Goal: Task Accomplishment & Management: Use online tool/utility

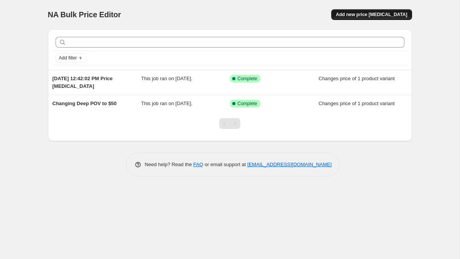
click at [374, 10] on button "Add new price [MEDICAL_DATA]" at bounding box center [371, 14] width 81 height 11
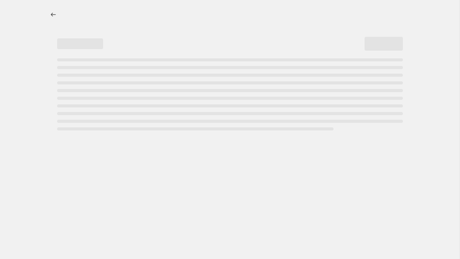
select select "percentage"
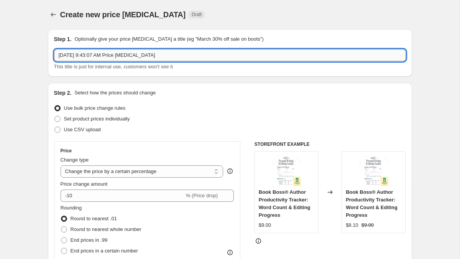
click at [121, 54] on input "[DATE] 9:43:07 AM Price [MEDICAL_DATA]" at bounding box center [230, 55] width 352 height 12
type input "Pacing Demystified Price [MEDICAL_DATA]"
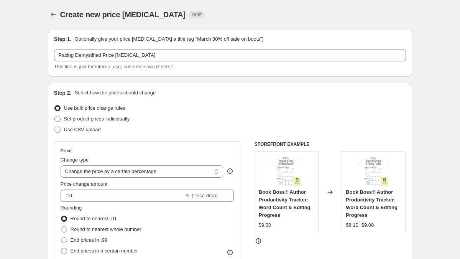
click at [112, 115] on span "Set product prices individually" at bounding box center [97, 119] width 66 height 8
click at [55, 116] on input "Set product prices individually" at bounding box center [54, 116] width 0 height 0
radio input "true"
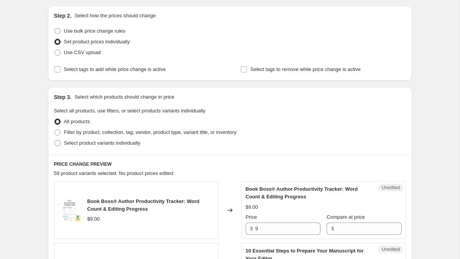
scroll to position [97, 0]
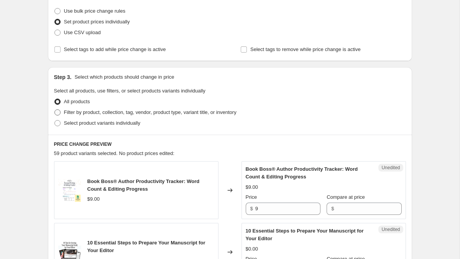
click at [115, 111] on span "Filter by product, collection, tag, vendor, product type, variant title, or inv…" at bounding box center [150, 112] width 173 height 6
click at [55, 110] on input "Filter by product, collection, tag, vendor, product type, variant title, or inv…" at bounding box center [54, 109] width 0 height 0
radio input "true"
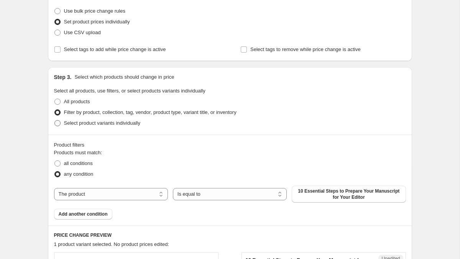
click at [132, 123] on span "Select product variants individually" at bounding box center [102, 123] width 76 height 6
click at [55, 120] on input "Select product variants individually" at bounding box center [54, 120] width 0 height 0
radio input "true"
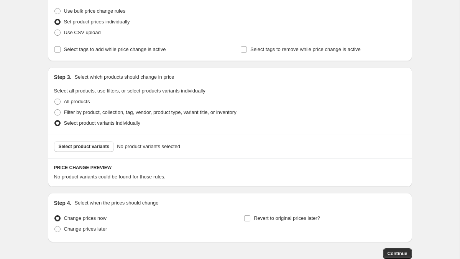
scroll to position [112, 0]
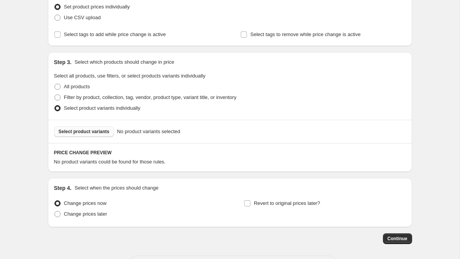
click at [95, 132] on span "Select product variants" at bounding box center [84, 131] width 51 height 6
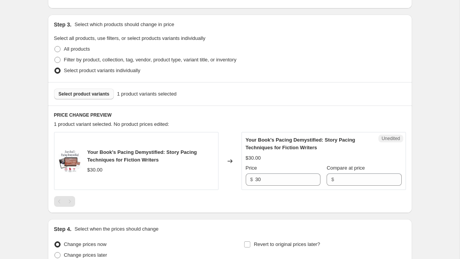
scroll to position [222, 0]
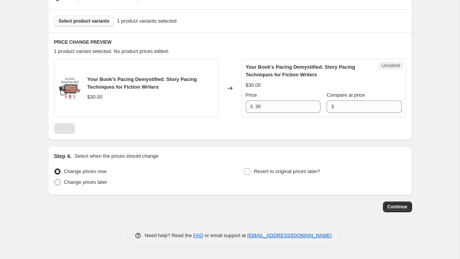
click at [85, 181] on span "Change prices later" at bounding box center [85, 182] width 43 height 6
click at [55, 179] on input "Change prices later" at bounding box center [54, 179] width 0 height 0
radio input "true"
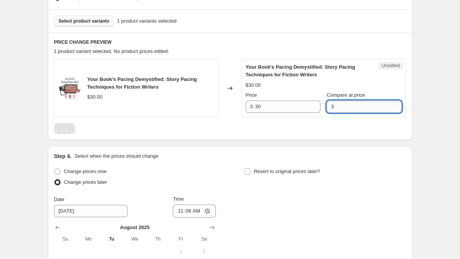
click at [348, 104] on input "Compare at price" at bounding box center [368, 106] width 65 height 12
click at [283, 107] on input "30" at bounding box center [287, 106] width 65 height 12
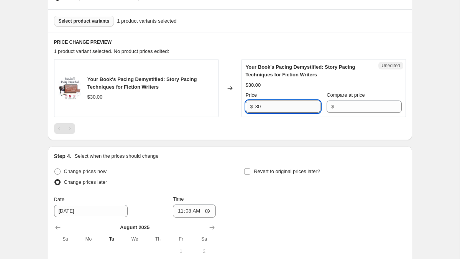
type input "3"
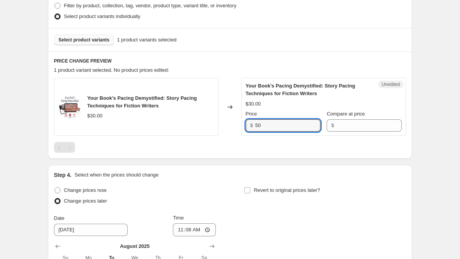
scroll to position [201, 0]
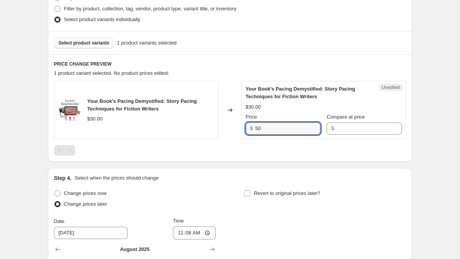
type input "50"
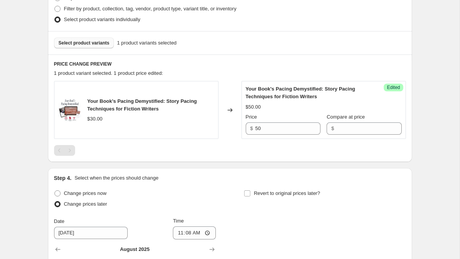
click at [232, 148] on div at bounding box center [230, 150] width 352 height 11
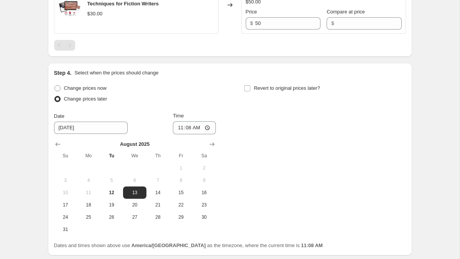
scroll to position [366, 0]
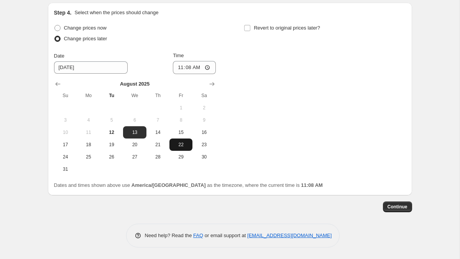
click at [186, 148] on span "22" at bounding box center [181, 144] width 17 height 6
type input "[DATE]"
click at [190, 66] on input "11:08" at bounding box center [194, 67] width 43 height 13
type input "00:00"
click at [280, 129] on div "Change prices now Change prices later Date [DATE] Time 00:00 [DATE] Su Mo Tu We…" at bounding box center [230, 99] width 352 height 153
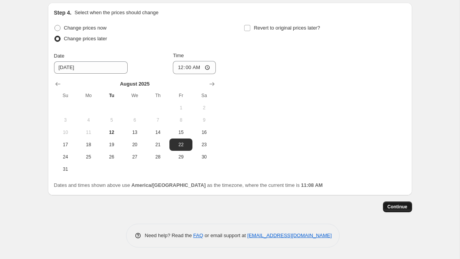
click at [400, 206] on span "Continue" at bounding box center [398, 207] width 20 height 6
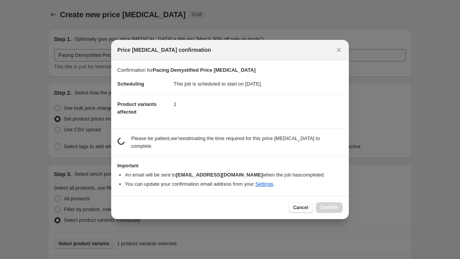
scroll to position [0, 0]
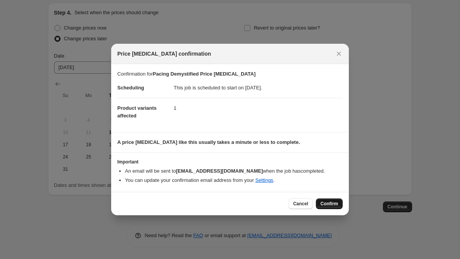
click at [323, 205] on span "Confirm" at bounding box center [330, 204] width 18 height 6
